Goal: Navigation & Orientation: Find specific page/section

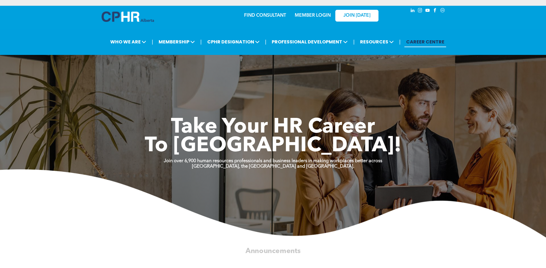
click at [314, 15] on link "MEMBER LOGIN" at bounding box center [313, 15] width 36 height 5
click at [320, 15] on link "MEMBER LOGIN" at bounding box center [313, 15] width 36 height 5
click at [376, 20] on link "JOIN [DATE]" at bounding box center [356, 16] width 43 height 12
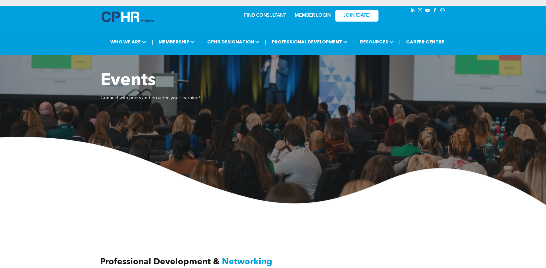
click at [308, 14] on link "MEMBER LOGIN" at bounding box center [313, 15] width 36 height 5
click at [312, 14] on link "MEMBER LOGIN" at bounding box center [313, 15] width 36 height 5
